Goal: Navigation & Orientation: Find specific page/section

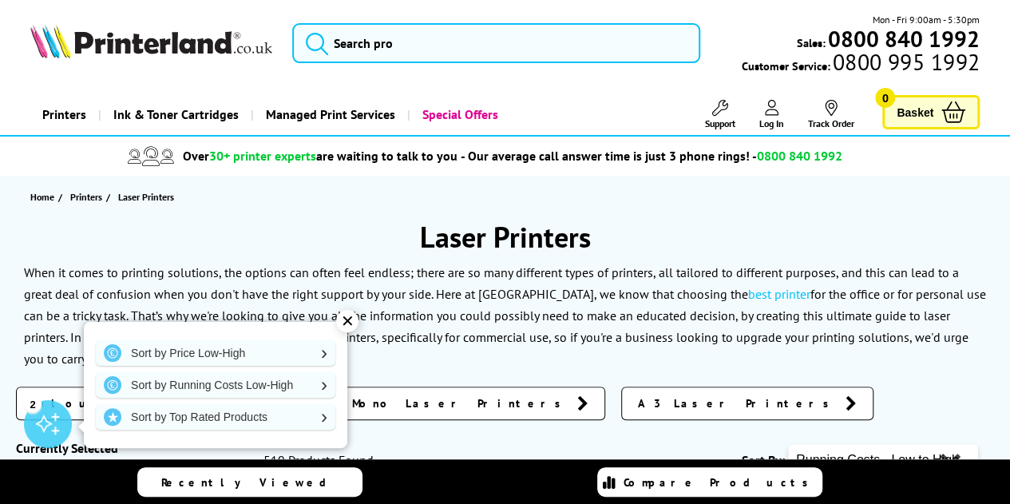
click at [987, 208] on div "Home Printers Laser Printers" at bounding box center [505, 197] width 1010 height 42
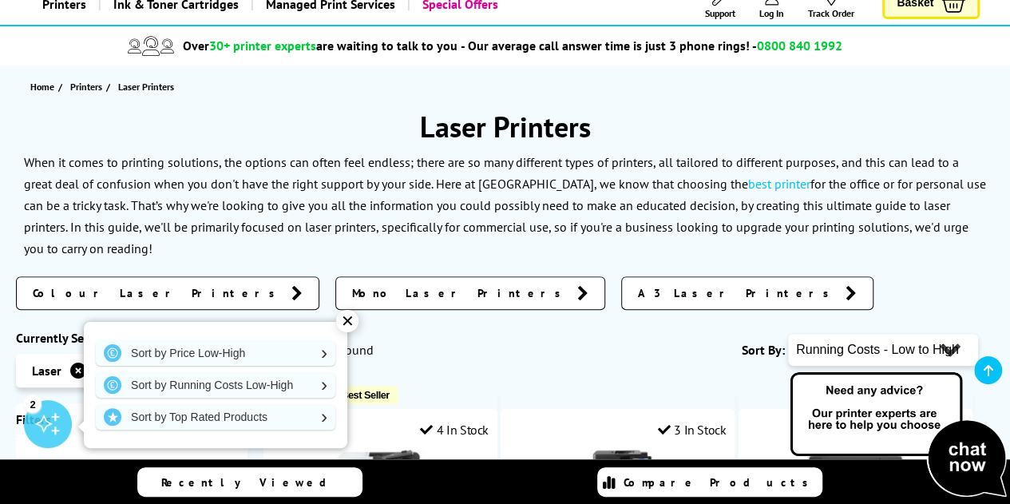
scroll to position [240, 0]
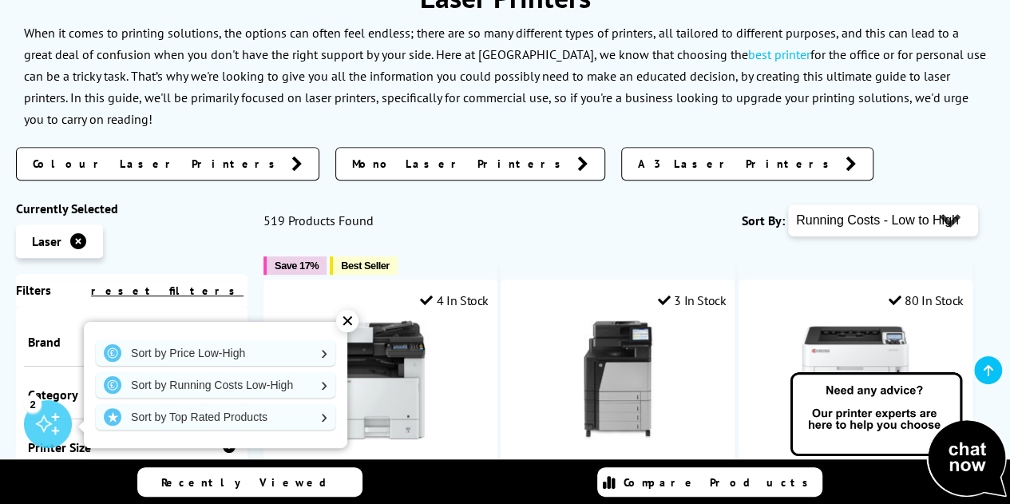
click at [349, 321] on div "✕" at bounding box center [347, 321] width 22 height 22
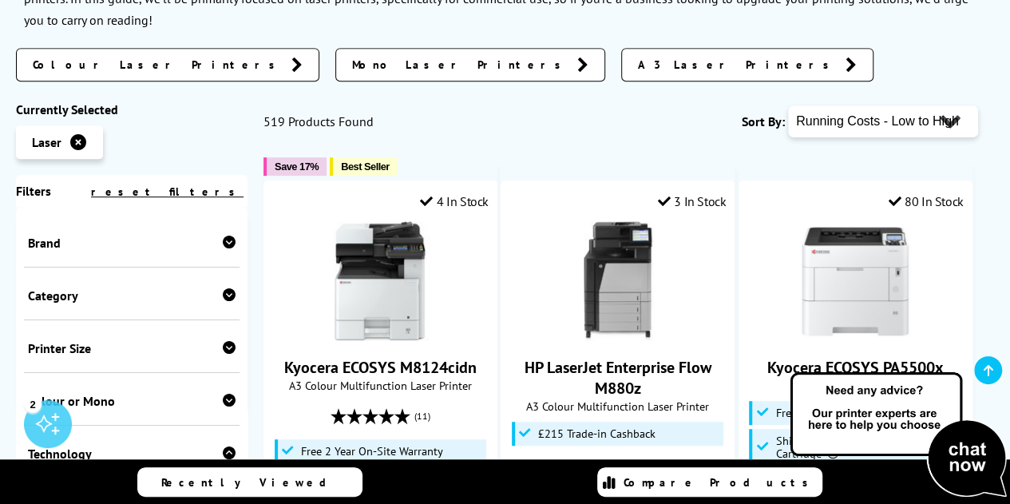
scroll to position [399, 0]
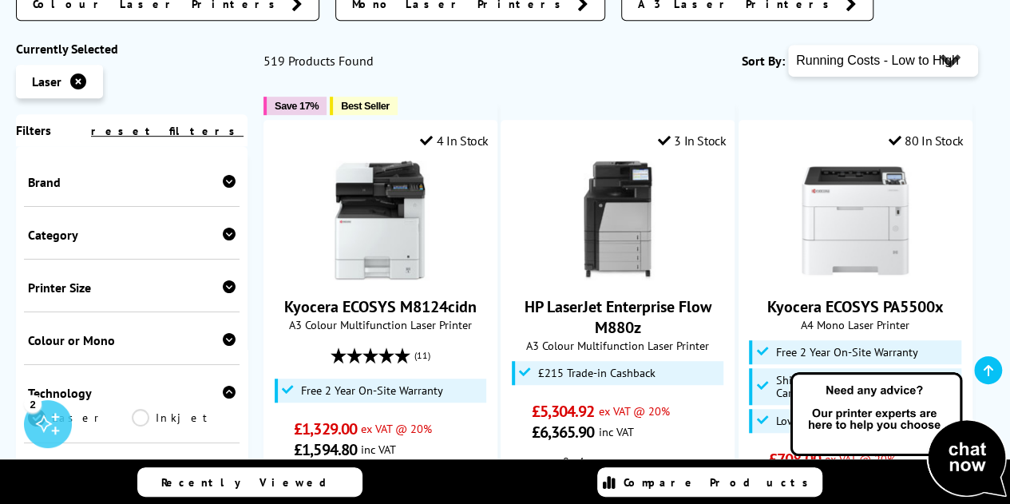
click at [956, 69] on select "Popularity Rating Price - Low to High Price - High to Low Running Costs - Low t…" at bounding box center [883, 61] width 190 height 32
click at [933, 65] on select "Popularity Rating Price - Low to High Price - High to Low Running Costs - Low t…" at bounding box center [883, 61] width 190 height 32
select select "Popularity"
click at [788, 45] on select "Popularity Rating Price - Low to High Price - High to Low Running Costs - Low t…" at bounding box center [883, 61] width 190 height 32
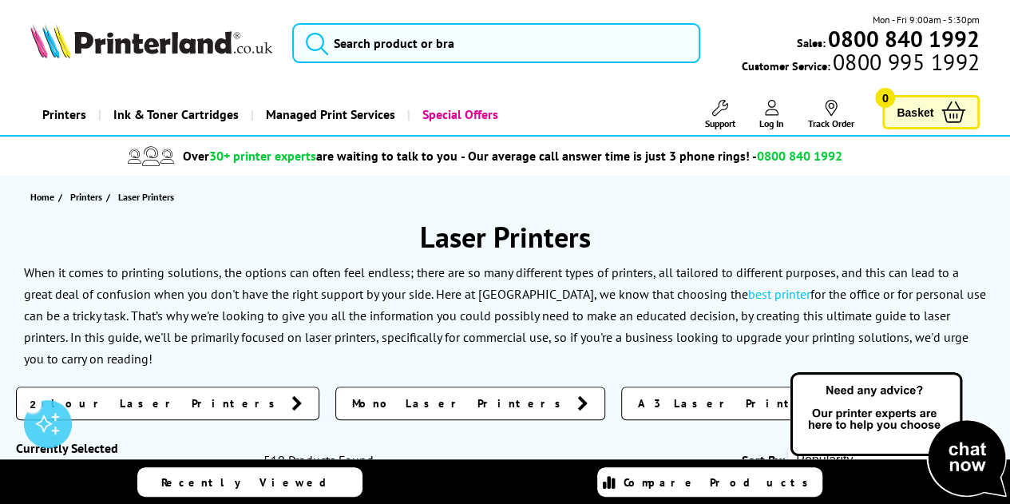
click at [997, 191] on div "Home Printers Laser Printers" at bounding box center [505, 197] width 1010 height 42
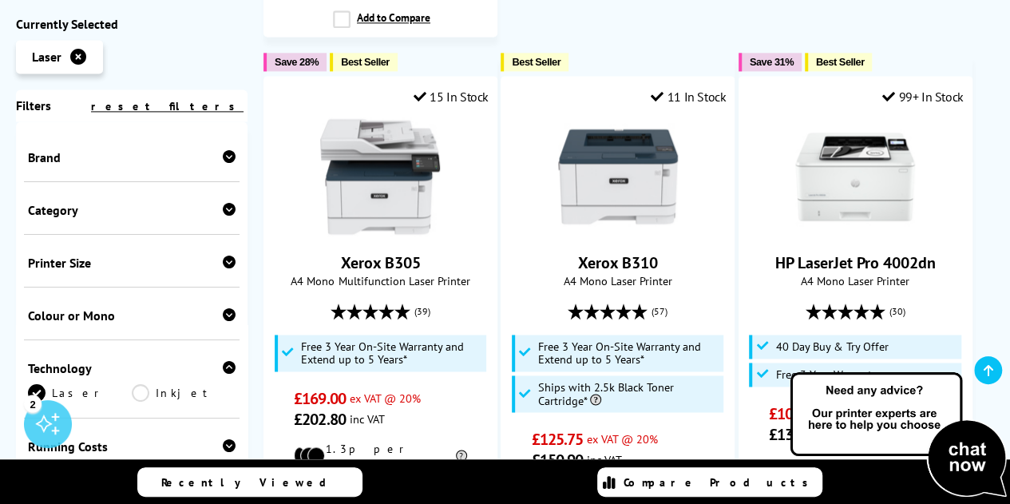
scroll to position [1198, 0]
